Goal: Task Accomplishment & Management: Complete application form

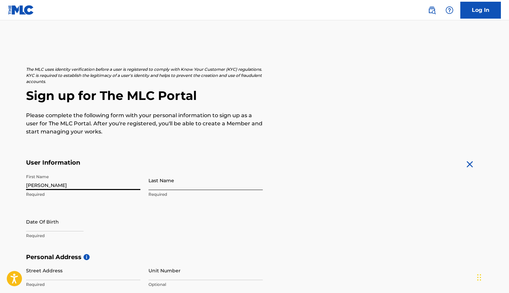
type input "[PERSON_NAME]"
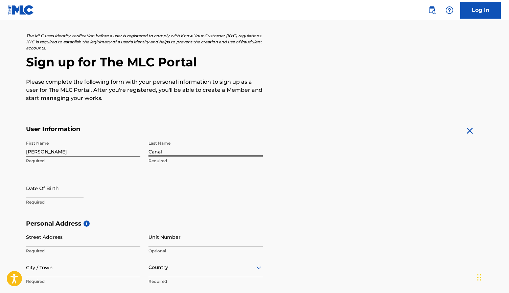
scroll to position [34, 0]
type input "Canal"
click at [51, 197] on div at bounding box center [55, 188] width 58 height 21
select select "8"
select select "2025"
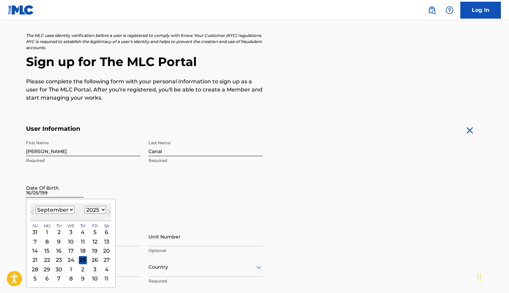
type input "[DATE]"
click at [150, 193] on div "First Name [PERSON_NAME] Required Last Name Canal Required Date Of Birth [DEMOG…" at bounding box center [144, 178] width 237 height 83
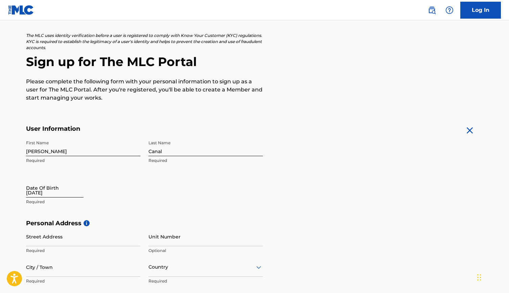
click at [84, 184] on input "[DATE]" at bounding box center [55, 187] width 58 height 19
select select "8"
select select "2025"
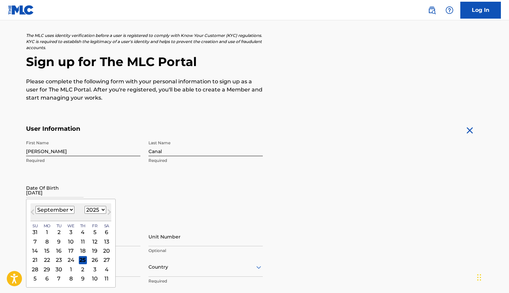
select select "4"
select select "1999"
click at [33, 260] on div "16" at bounding box center [35, 259] width 8 height 8
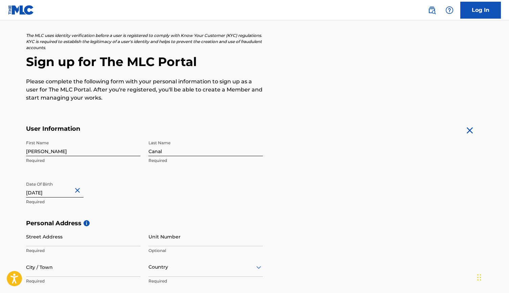
scroll to position [84, 0]
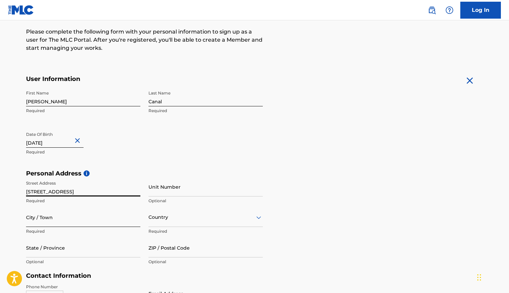
type input "[STREET_ADDRESS]"
type input "[GEOGRAPHIC_DATA]"
click at [172, 215] on div "Country" at bounding box center [206, 216] width 114 height 19
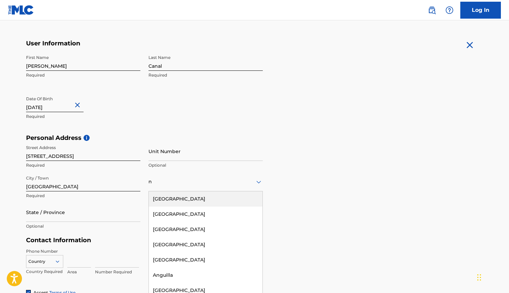
scroll to position [0, 0]
type input "neth"
click at [175, 198] on div "[GEOGRAPHIC_DATA]" at bounding box center [206, 198] width 114 height 15
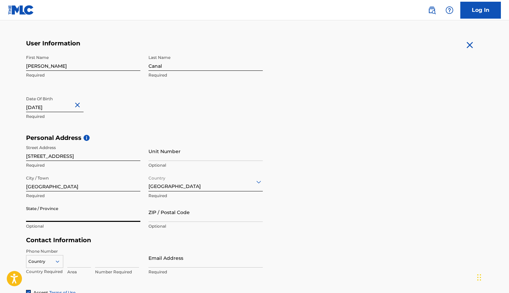
type input "2"
type input "North Holland"
type input "2021KB"
click at [347, 213] on div "Personal Address i Street Address [STREET_ADDRESS] Required Unit Number Optiona…" at bounding box center [254, 185] width 457 height 103
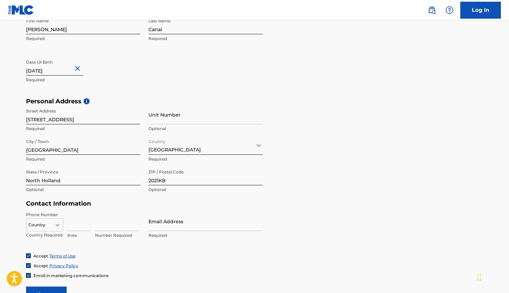
scroll to position [165, 0]
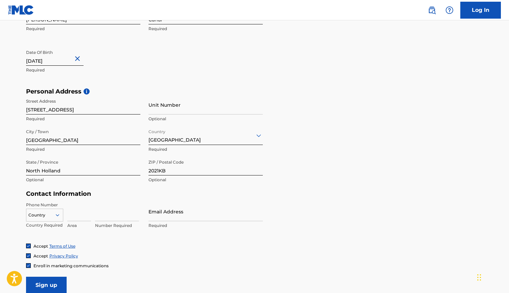
click at [39, 218] on div "Country" at bounding box center [44, 213] width 37 height 10
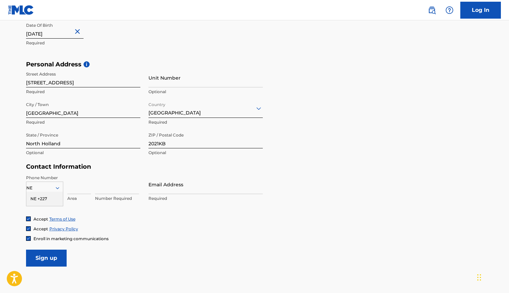
type input "N"
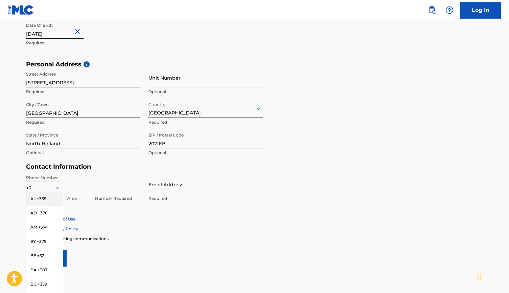
type input "+31"
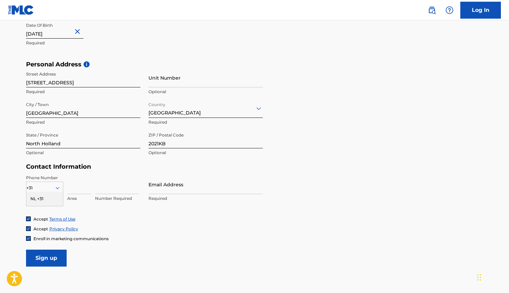
click at [49, 197] on div "NL +31" at bounding box center [44, 199] width 37 height 14
click at [91, 188] on input at bounding box center [79, 184] width 24 height 19
click at [115, 220] on div "Accept Terms of Use" at bounding box center [254, 219] width 457 height 6
click at [73, 186] on input at bounding box center [79, 184] width 24 height 19
type input "610572272"
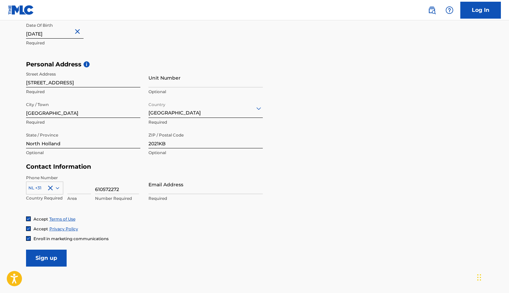
click at [164, 216] on div "Accept Terms of Use" at bounding box center [254, 219] width 457 height 6
type input "p"
type input "[DOMAIN_NAME][EMAIL_ADDRESS][DOMAIN_NAME]"
click at [238, 217] on div "Accept Terms of Use" at bounding box center [254, 219] width 457 height 6
click at [31, 237] on div "Enroll in marketing communications" at bounding box center [67, 238] width 83 height 6
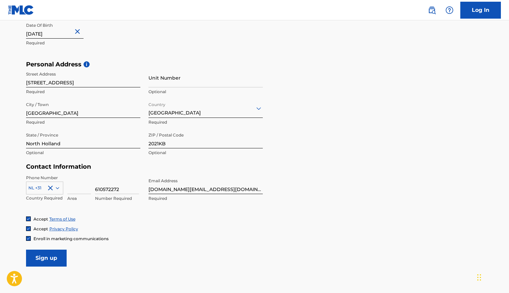
click at [28, 237] on img at bounding box center [28, 238] width 4 height 4
click at [50, 260] on input "Sign up" at bounding box center [46, 257] width 41 height 17
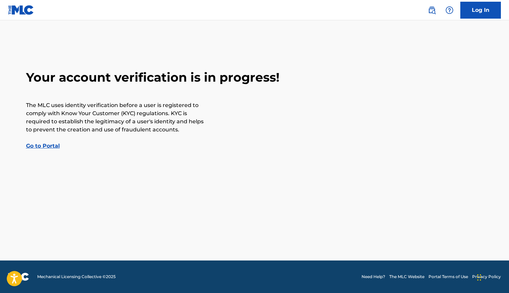
click at [43, 144] on link "Go to Portal" at bounding box center [43, 145] width 34 height 6
